Goal: Navigation & Orientation: Find specific page/section

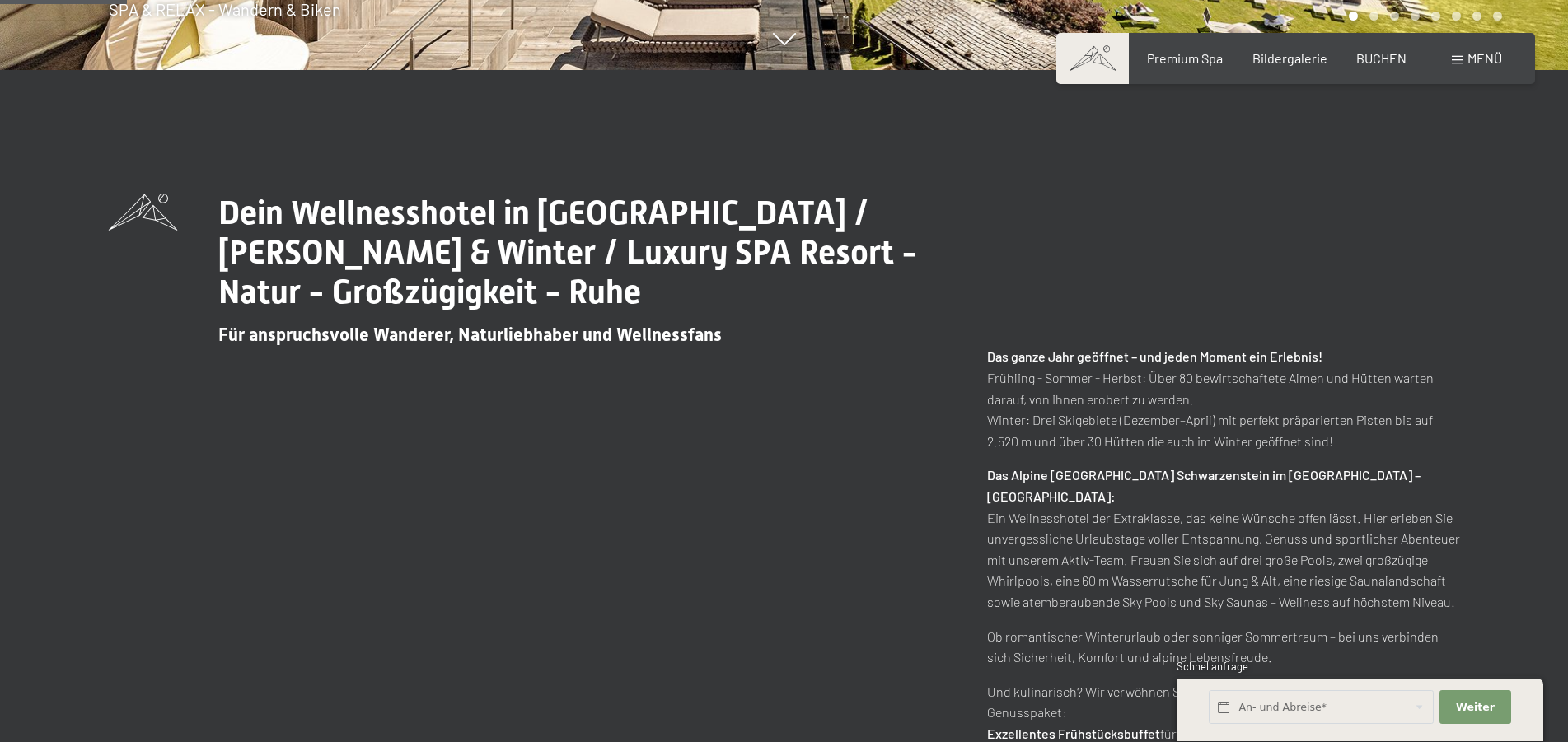
scroll to position [252, 0]
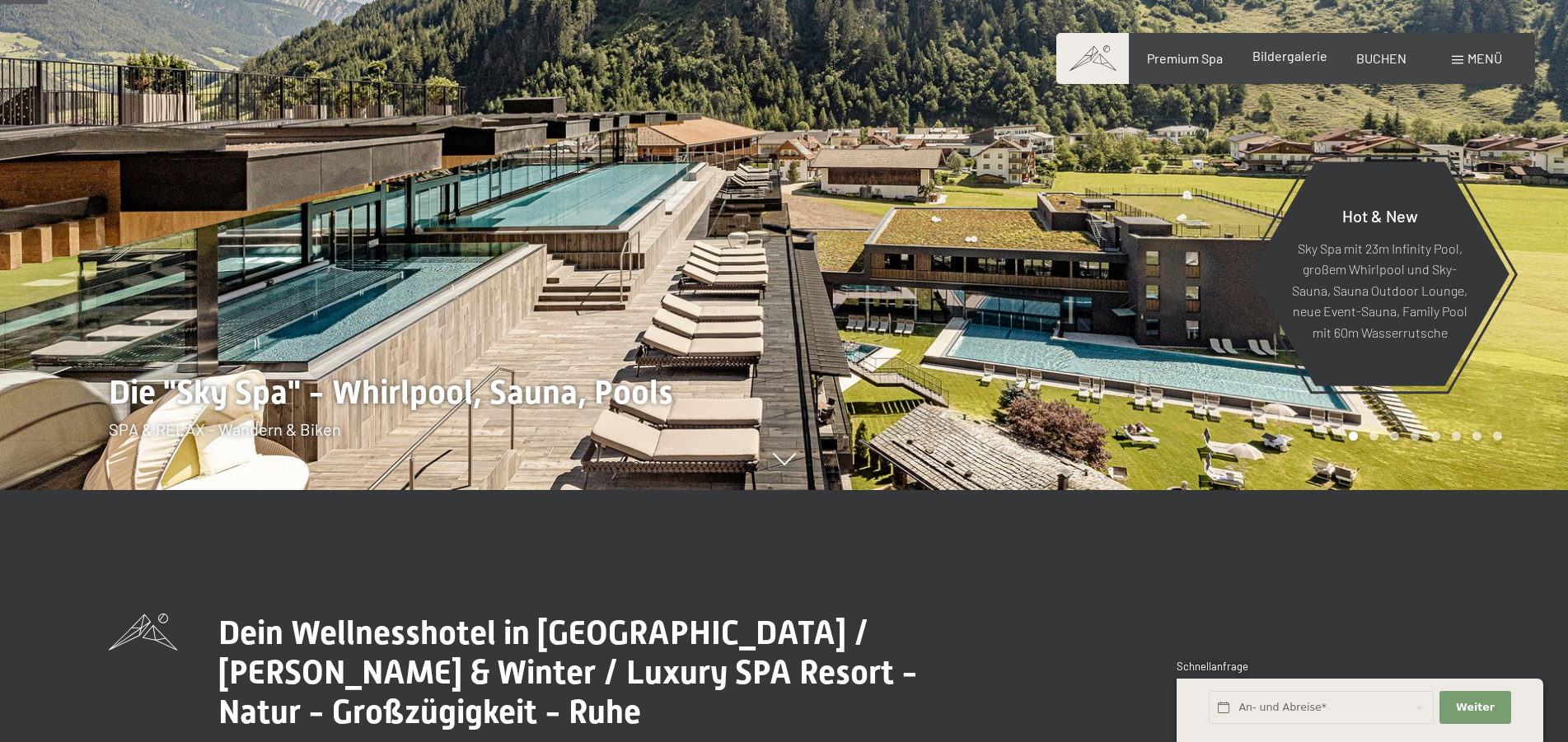
click at [1297, 61] on span "Bildergalerie" at bounding box center [1290, 55] width 75 height 16
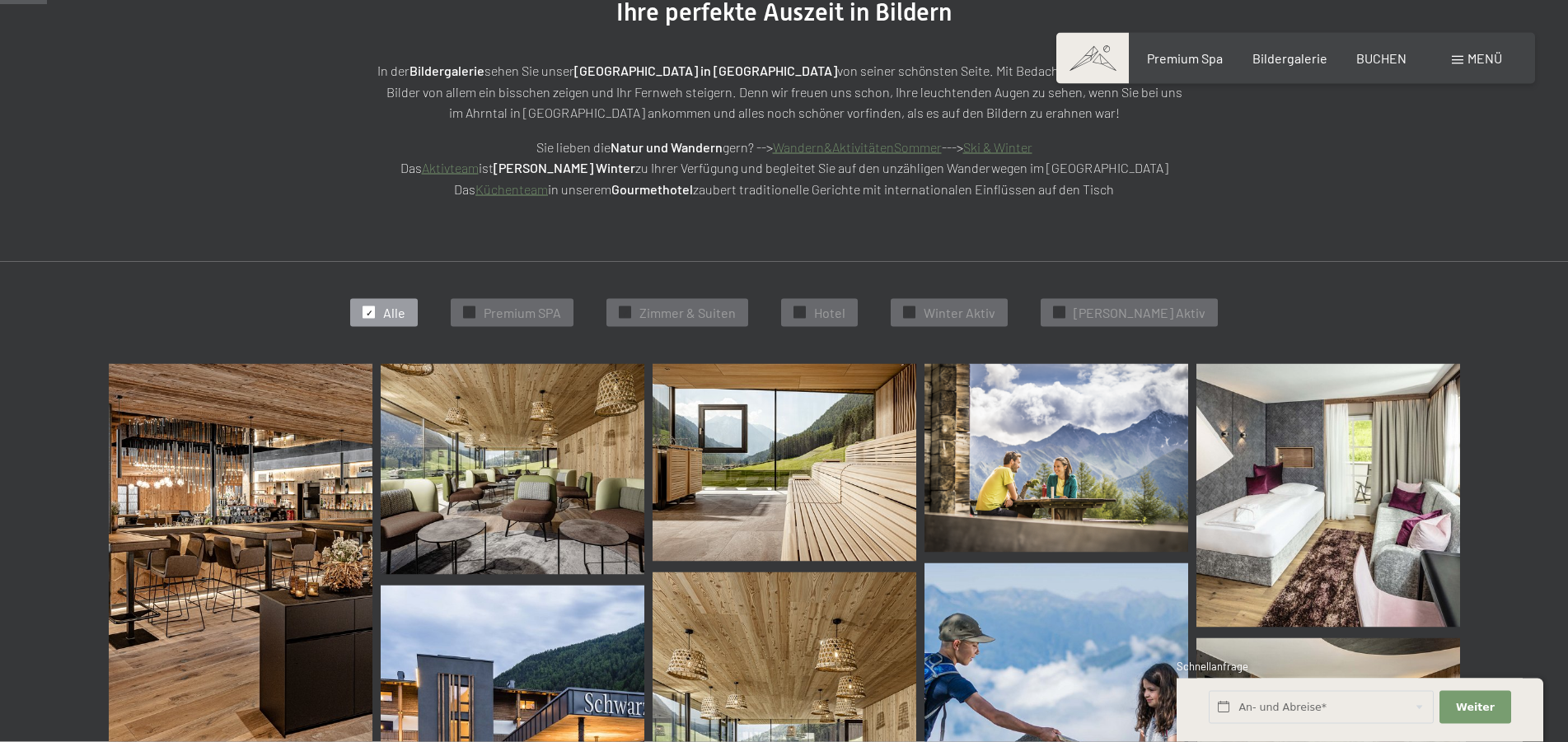
scroll to position [252, 0]
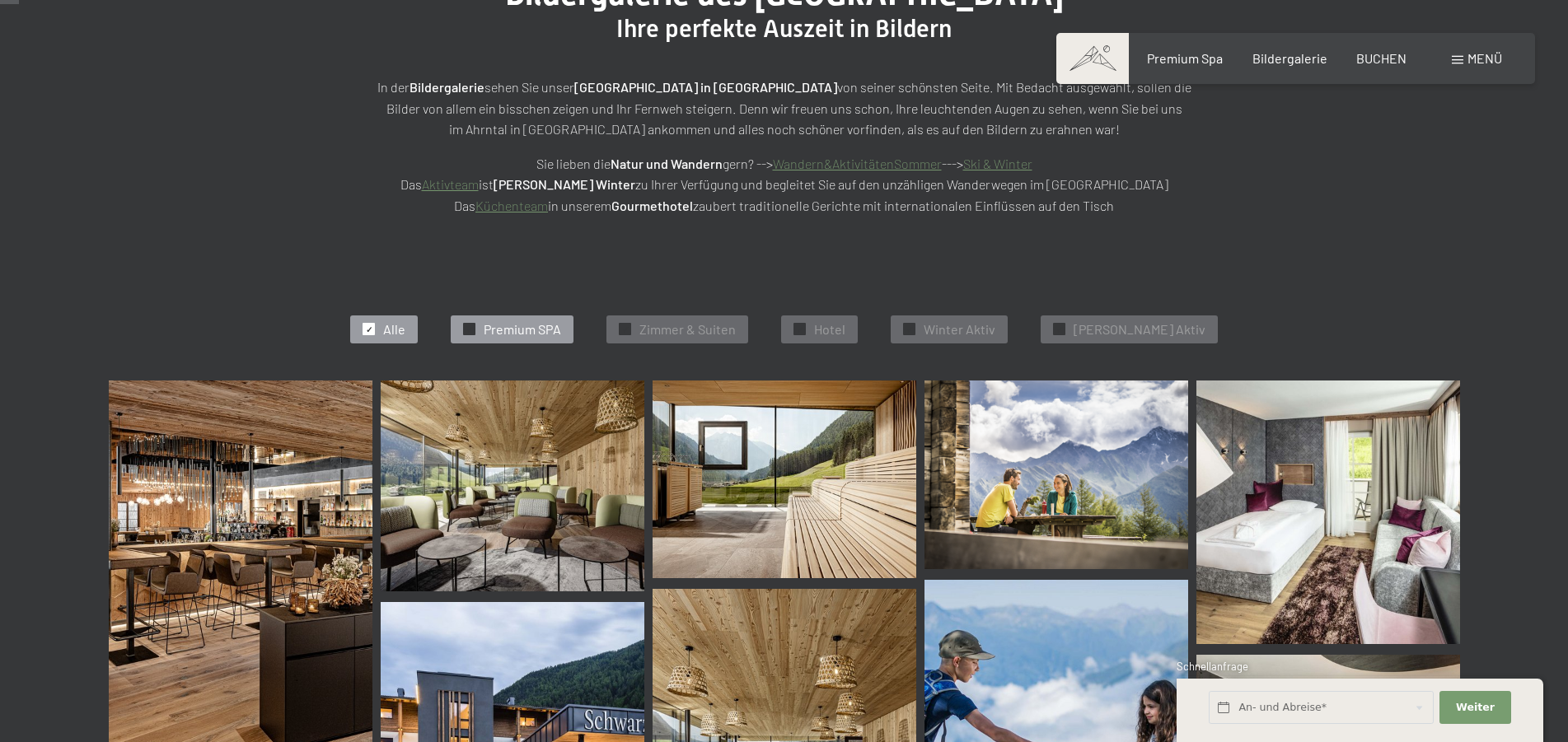
click at [561, 334] on span "Premium SPA" at bounding box center [522, 329] width 78 height 18
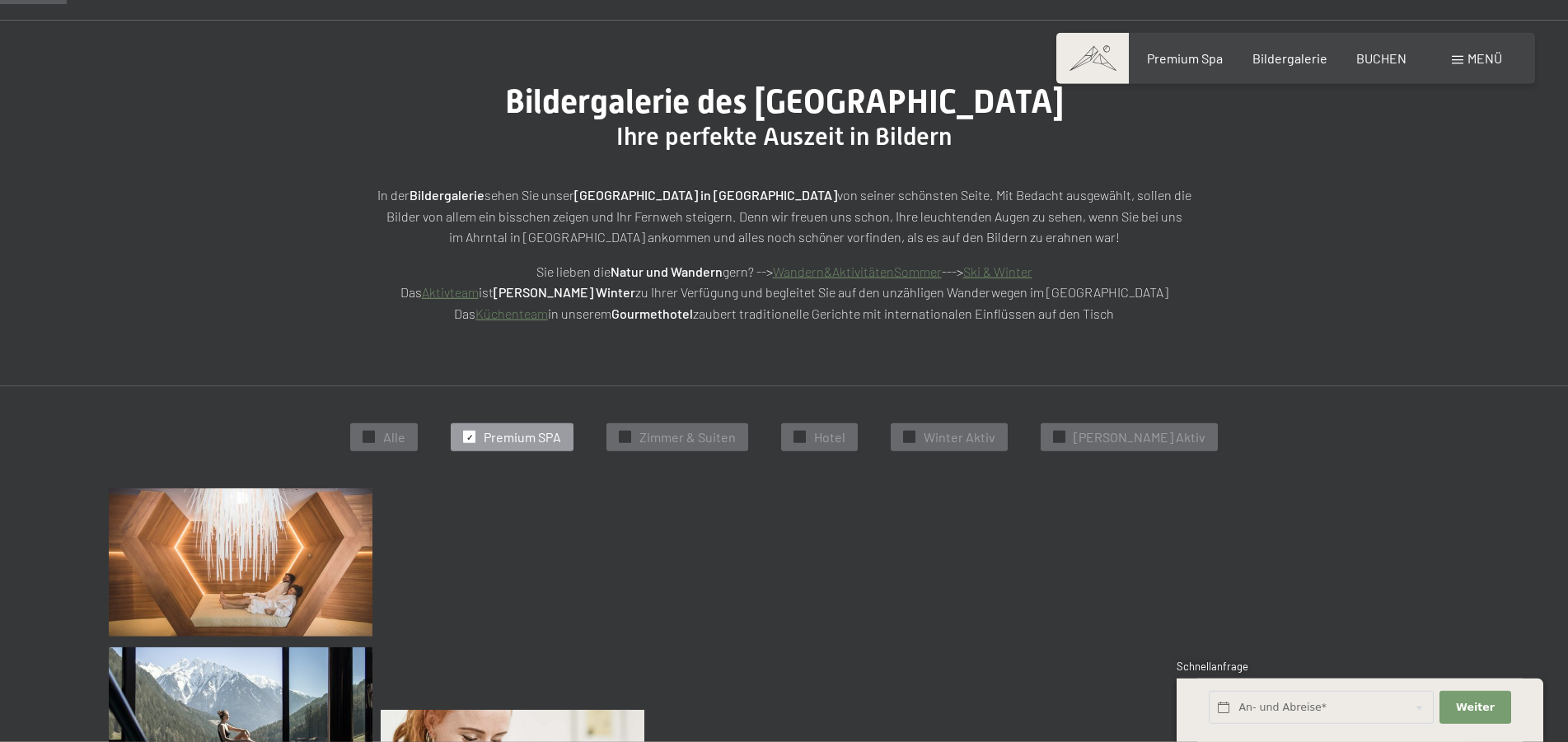
scroll to position [79, 0]
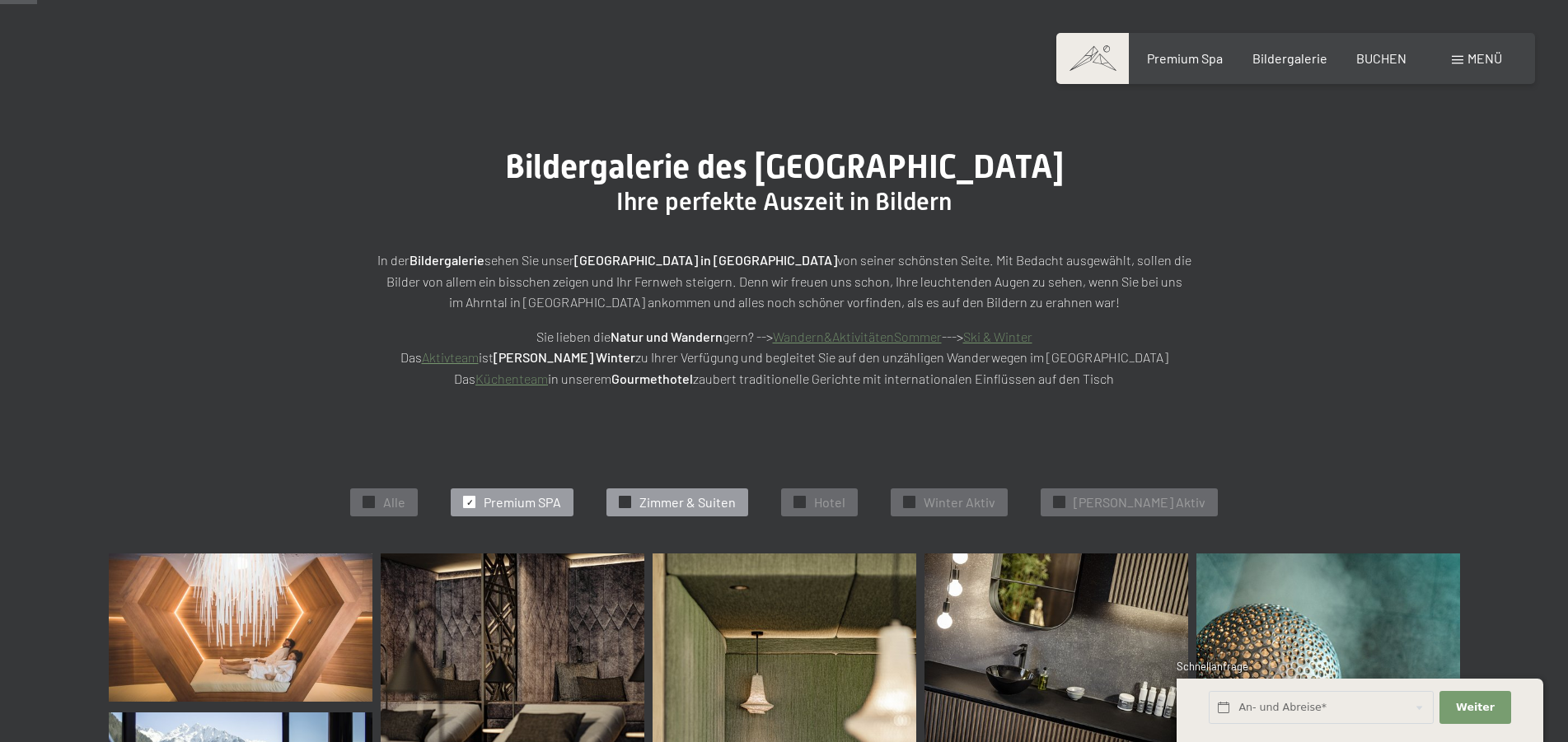
click at [733, 491] on div "✓ [PERSON_NAME] & Suiten" at bounding box center [677, 502] width 141 height 28
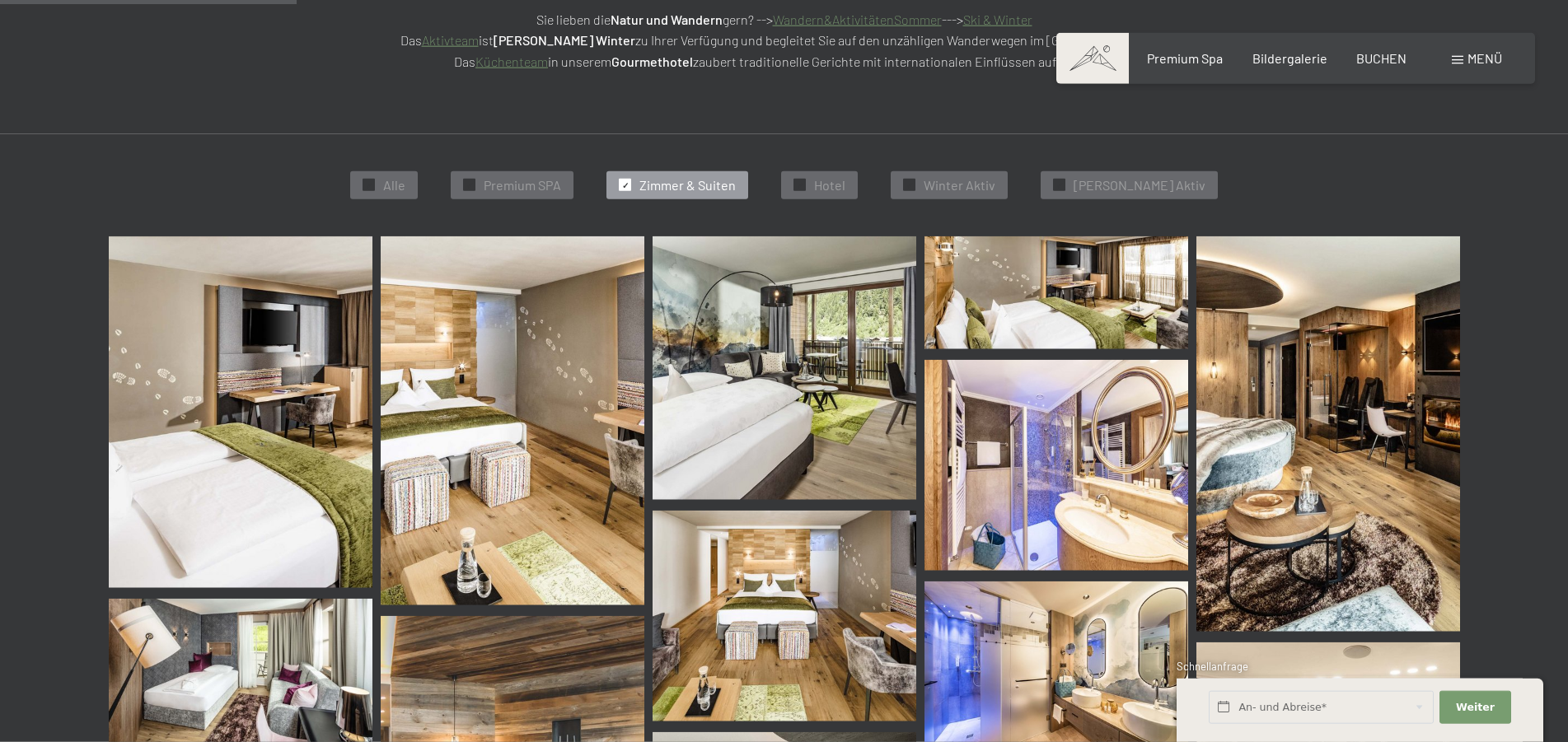
scroll to position [252, 0]
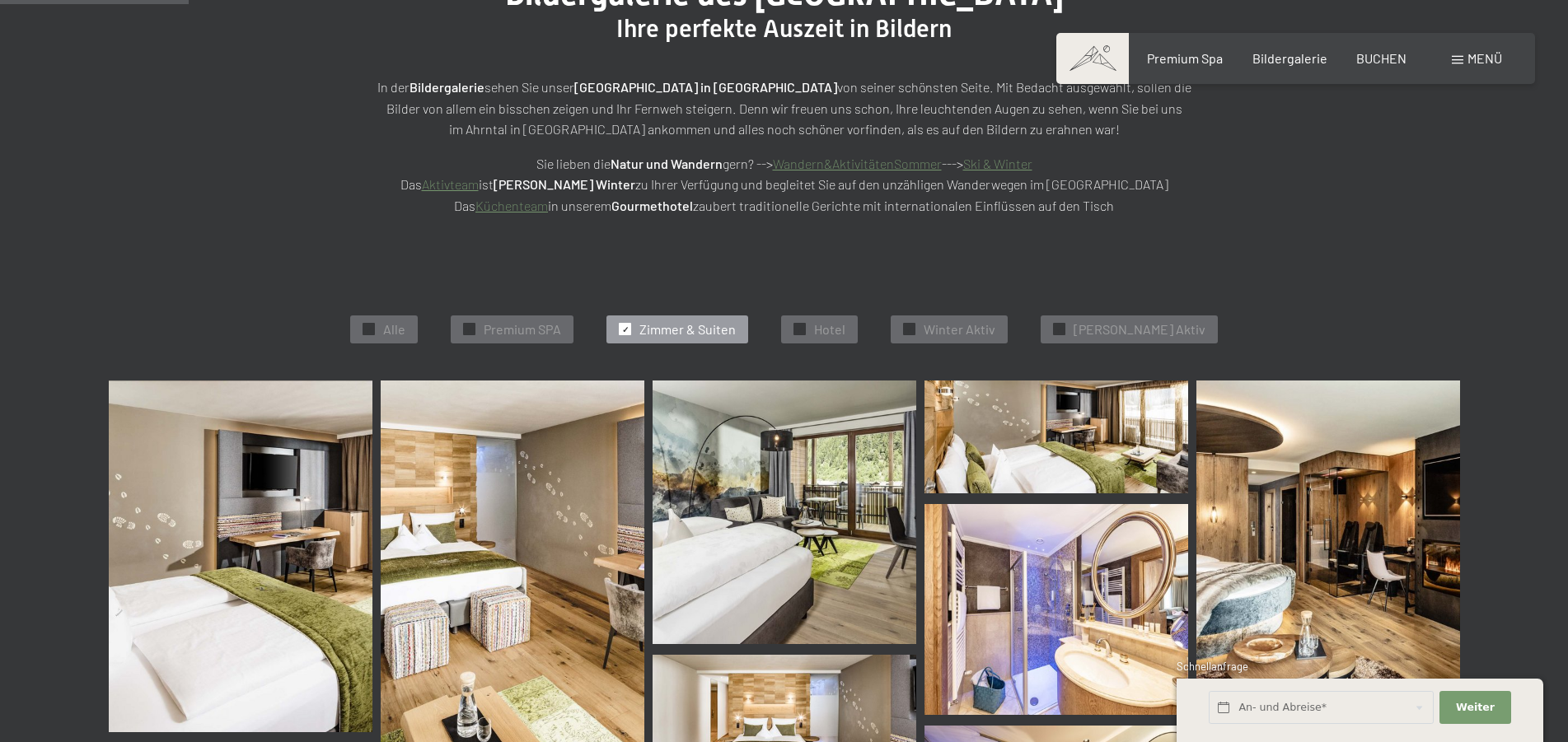
click at [670, 323] on span "Zimmer & Suiten" at bounding box center [688, 329] width 97 height 18
click at [603, 486] on img at bounding box center [513, 565] width 264 height 369
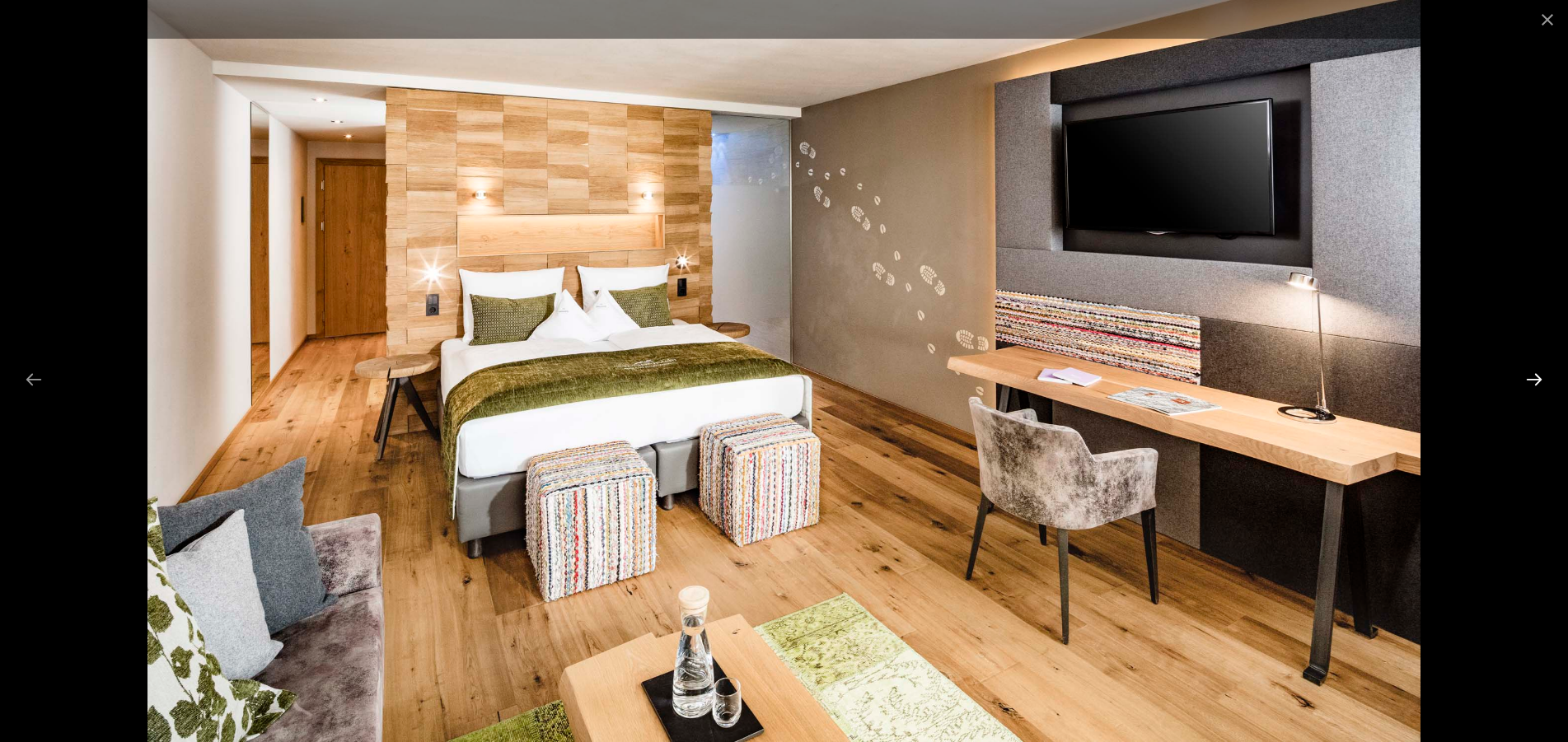
click at [1536, 375] on button "Next slide" at bounding box center [1534, 379] width 34 height 32
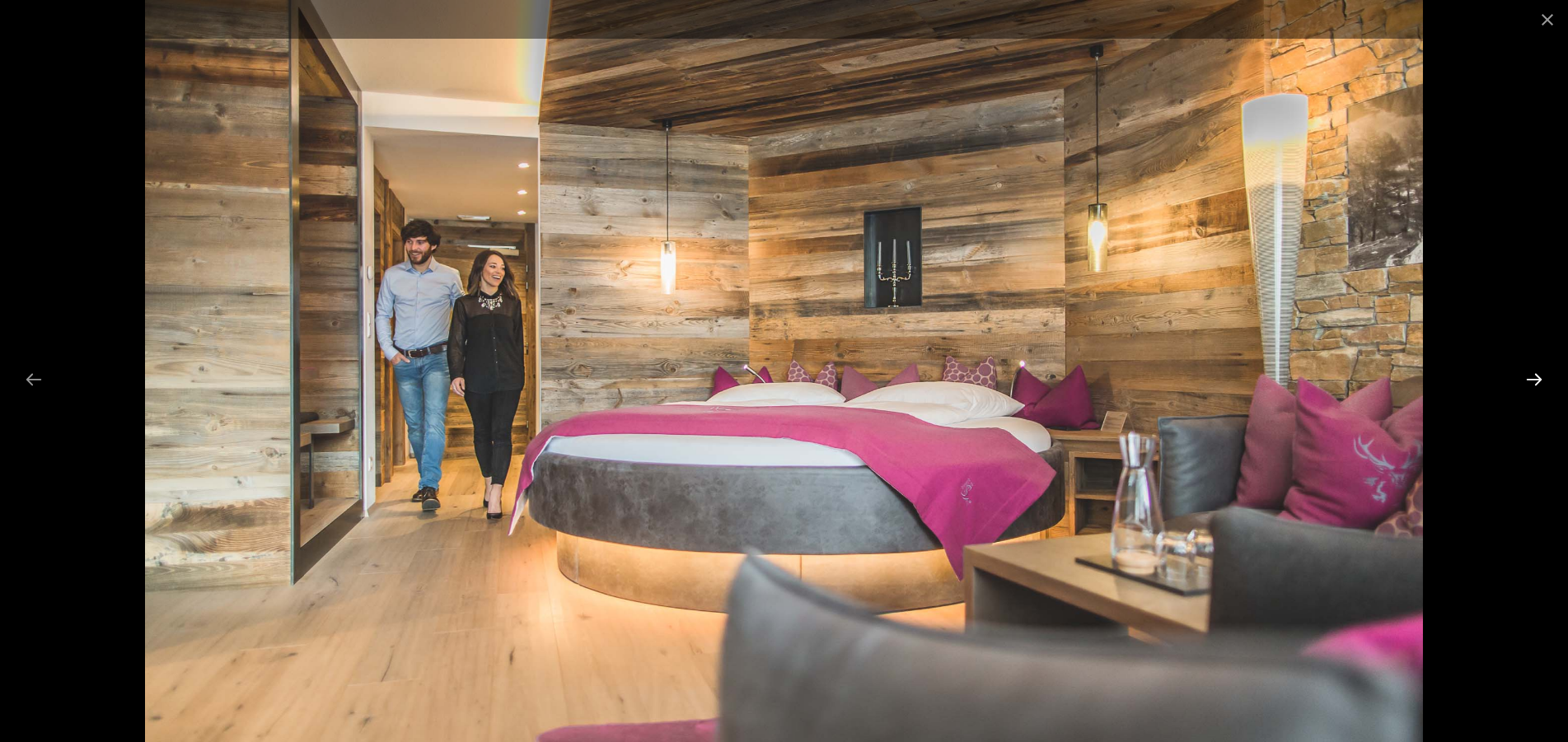
click at [1536, 375] on button "Next slide" at bounding box center [1534, 379] width 34 height 32
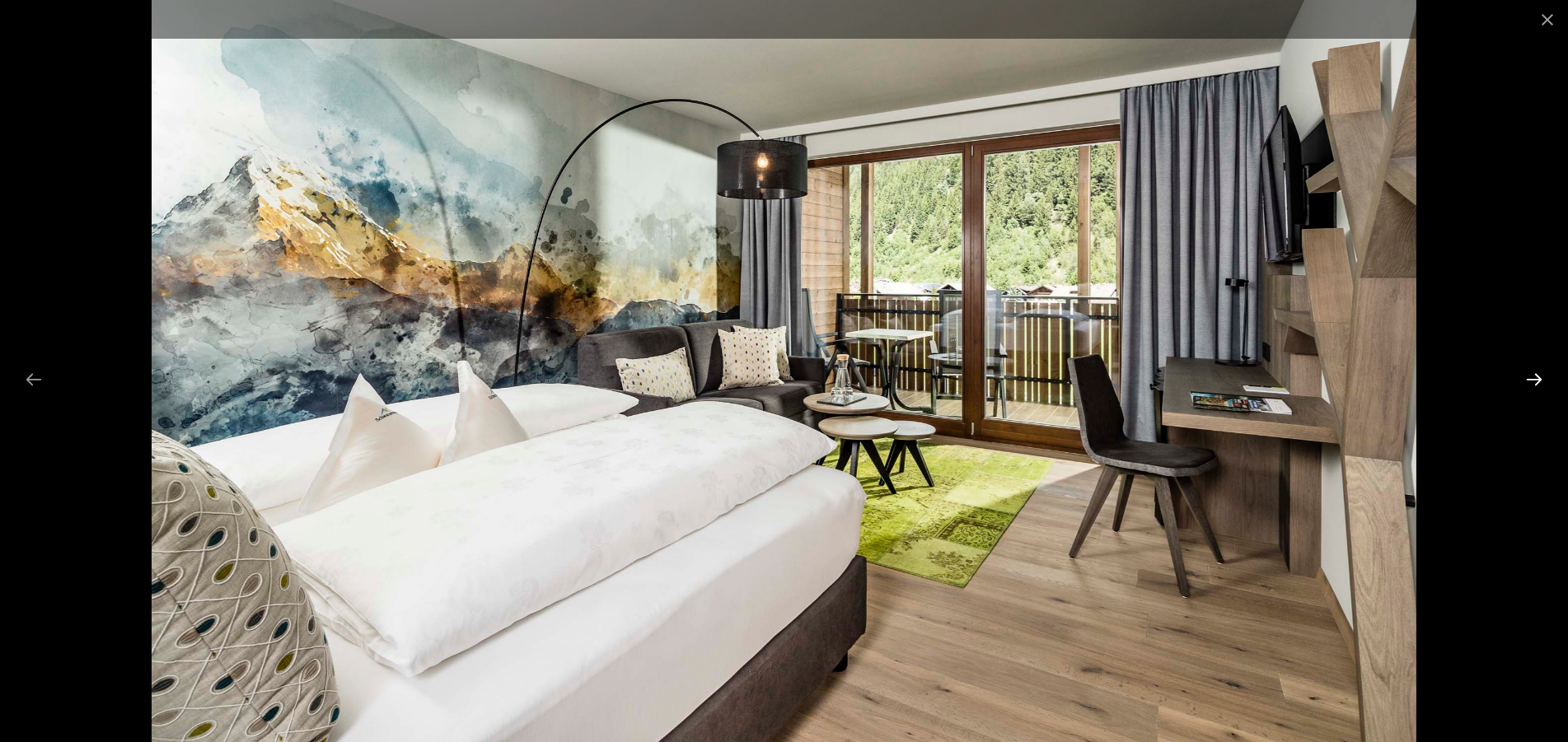
click at [1536, 380] on button "Next slide" at bounding box center [1534, 379] width 34 height 32
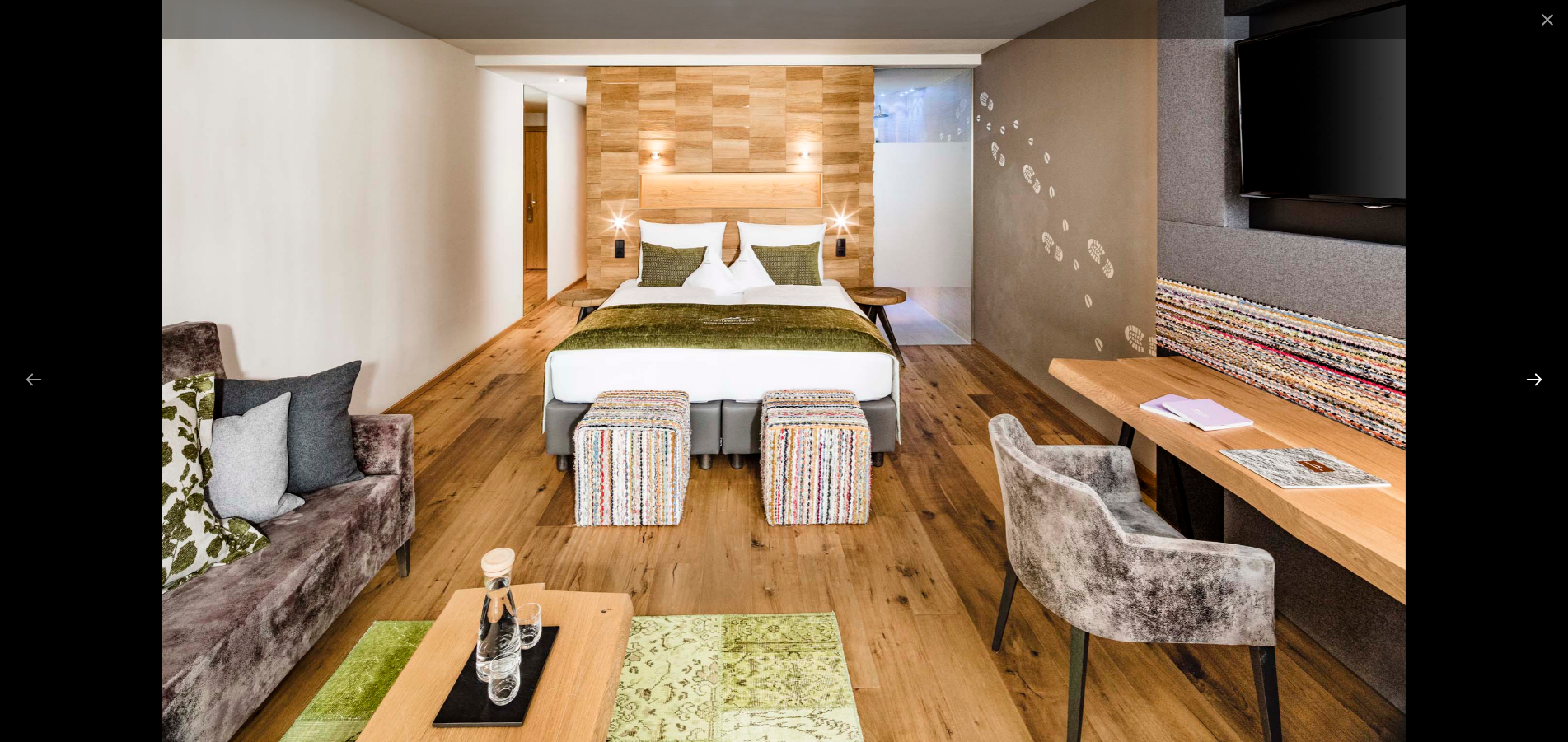
click at [1534, 380] on button "Next slide" at bounding box center [1534, 379] width 34 height 32
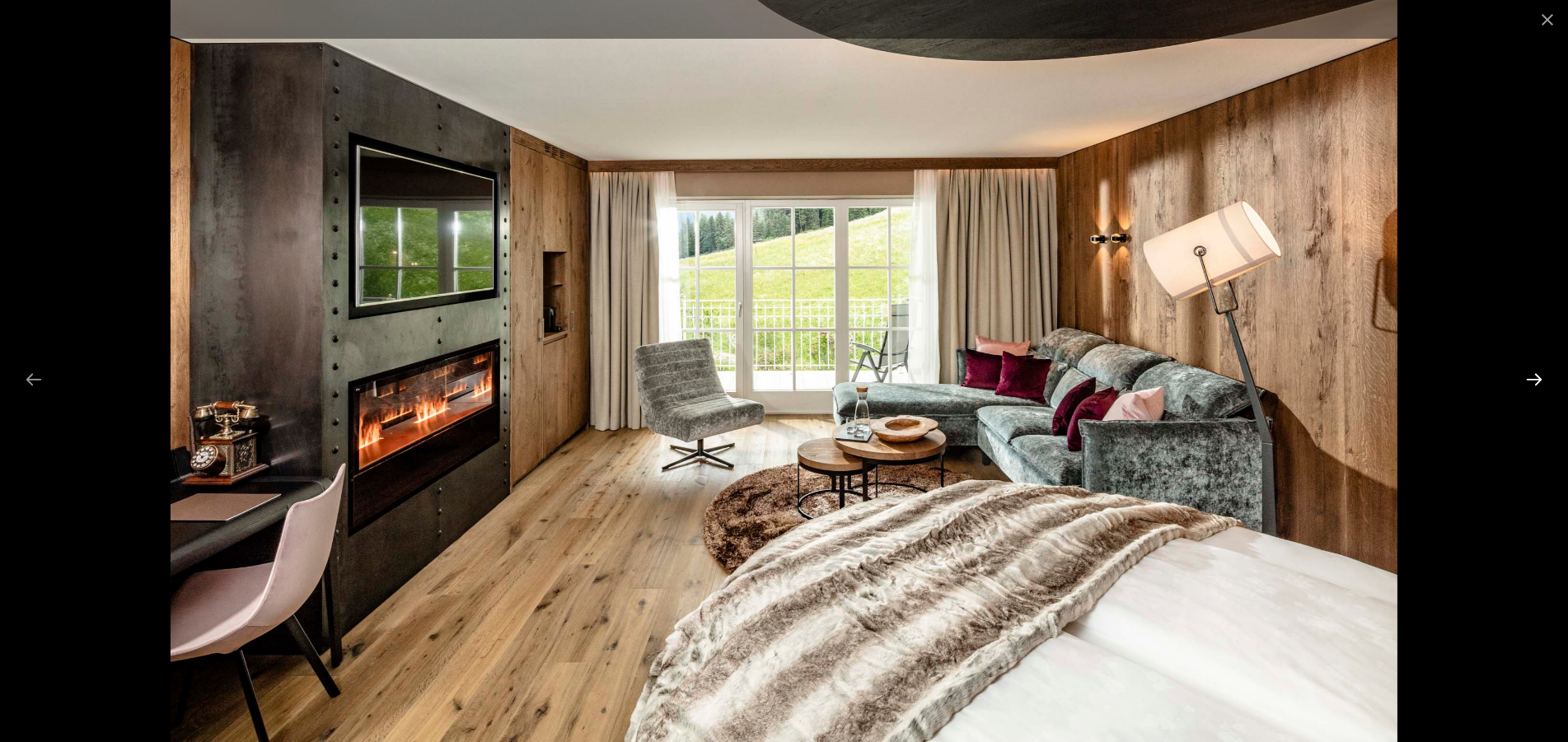
click at [1533, 380] on button "Next slide" at bounding box center [1534, 379] width 34 height 32
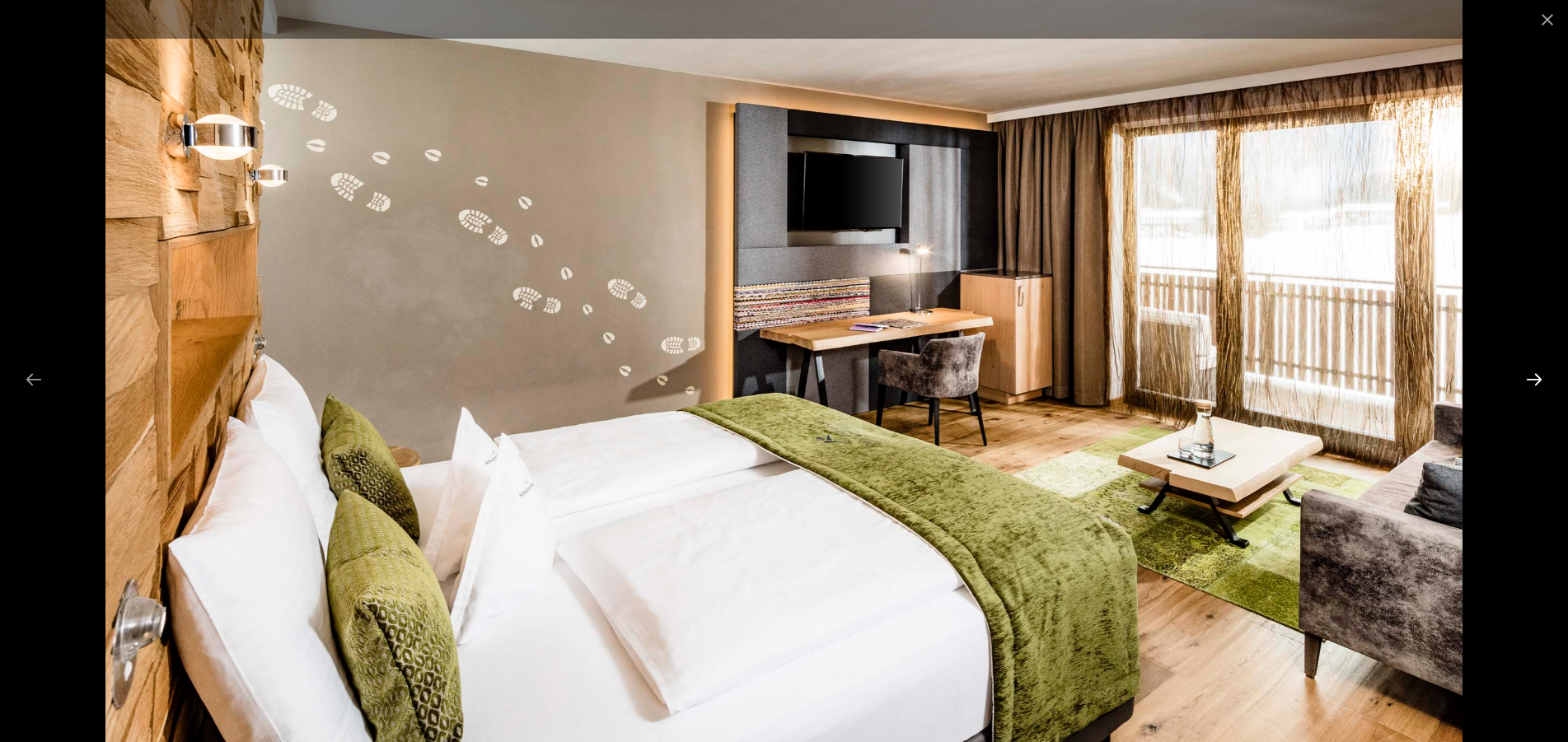
click at [1532, 379] on button "Next slide" at bounding box center [1534, 379] width 34 height 32
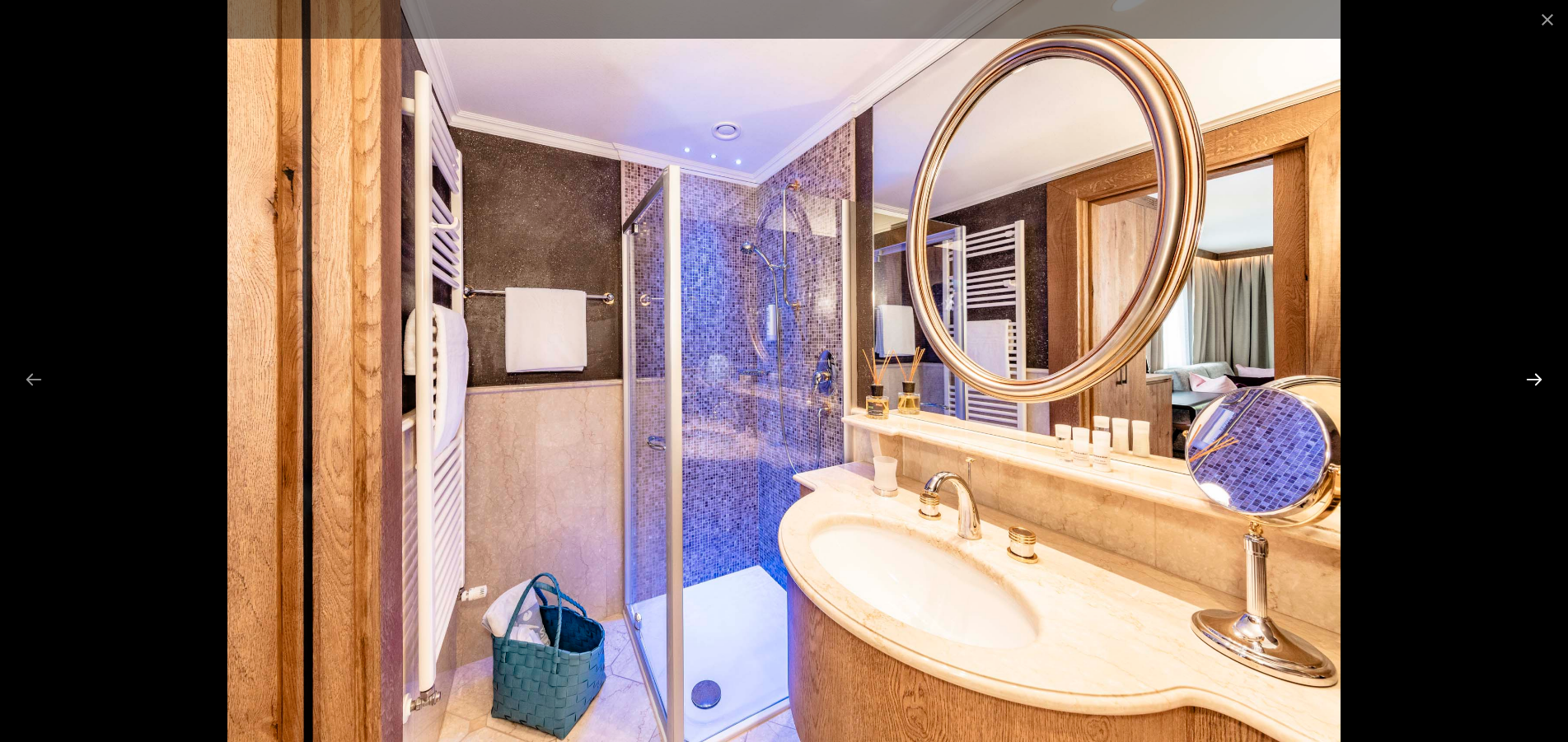
click at [1532, 379] on button "Next slide" at bounding box center [1534, 379] width 34 height 32
